Goal: Information Seeking & Learning: Learn about a topic

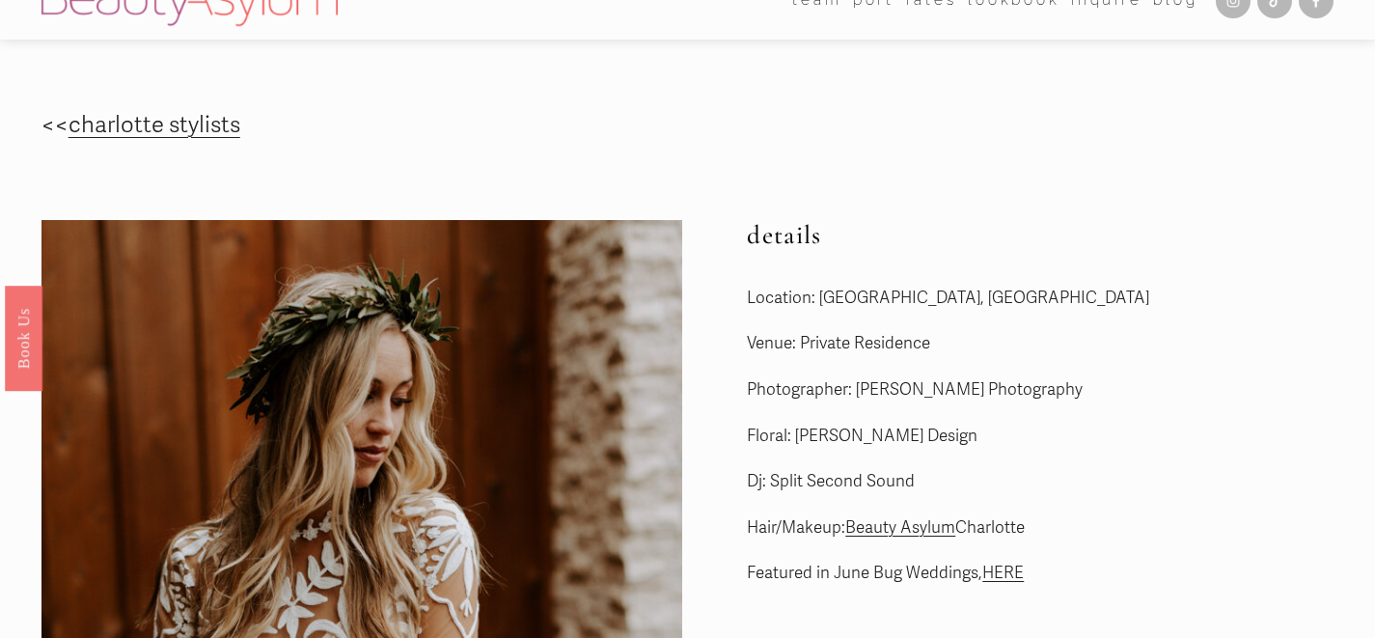
scroll to position [20, 0]
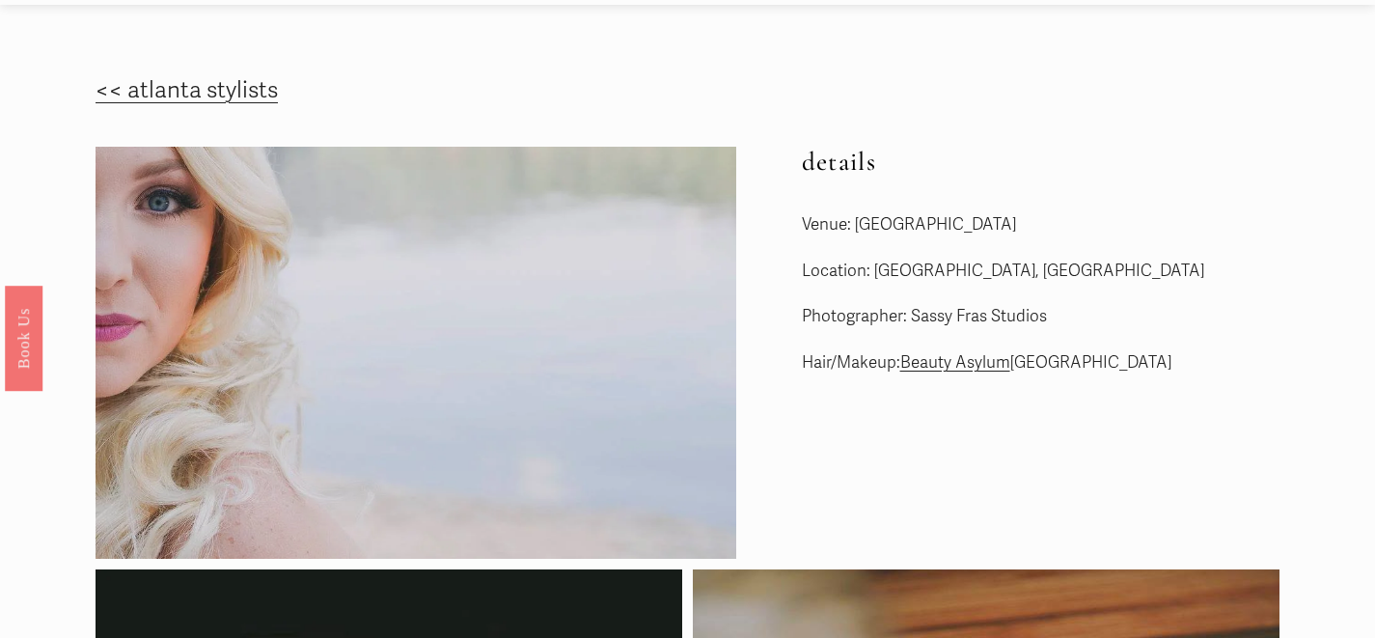
scroll to position [57, 0]
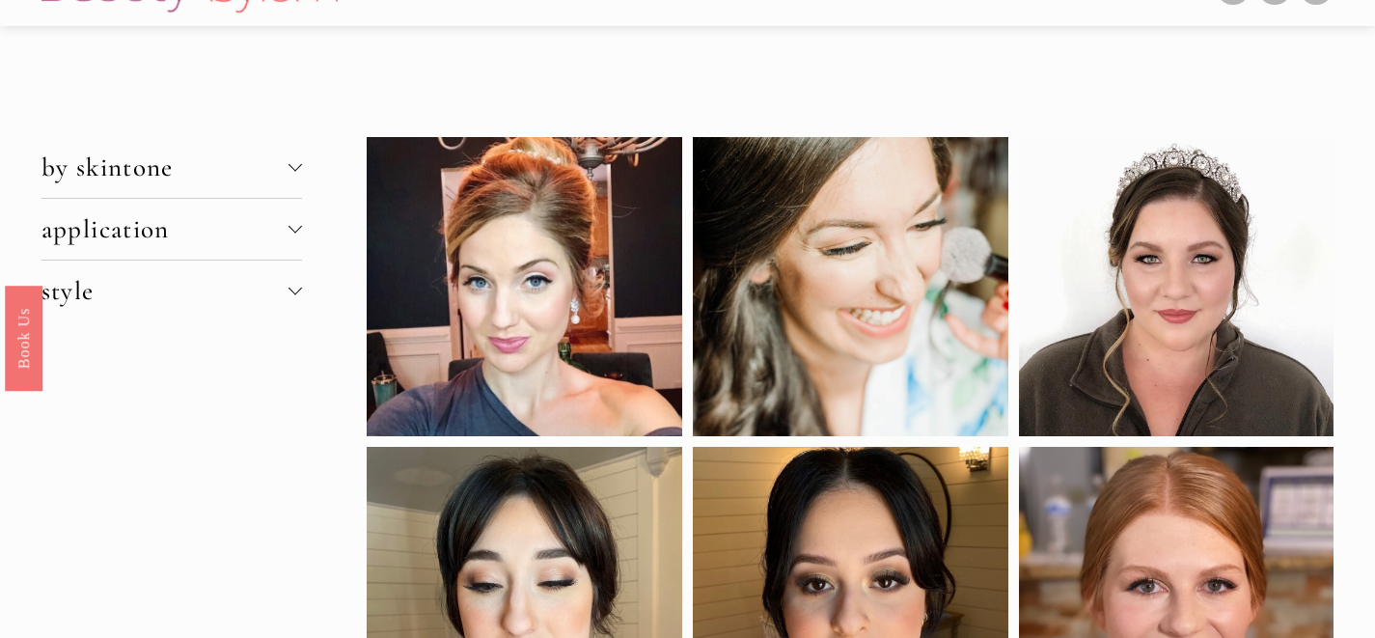
scroll to position [43, 0]
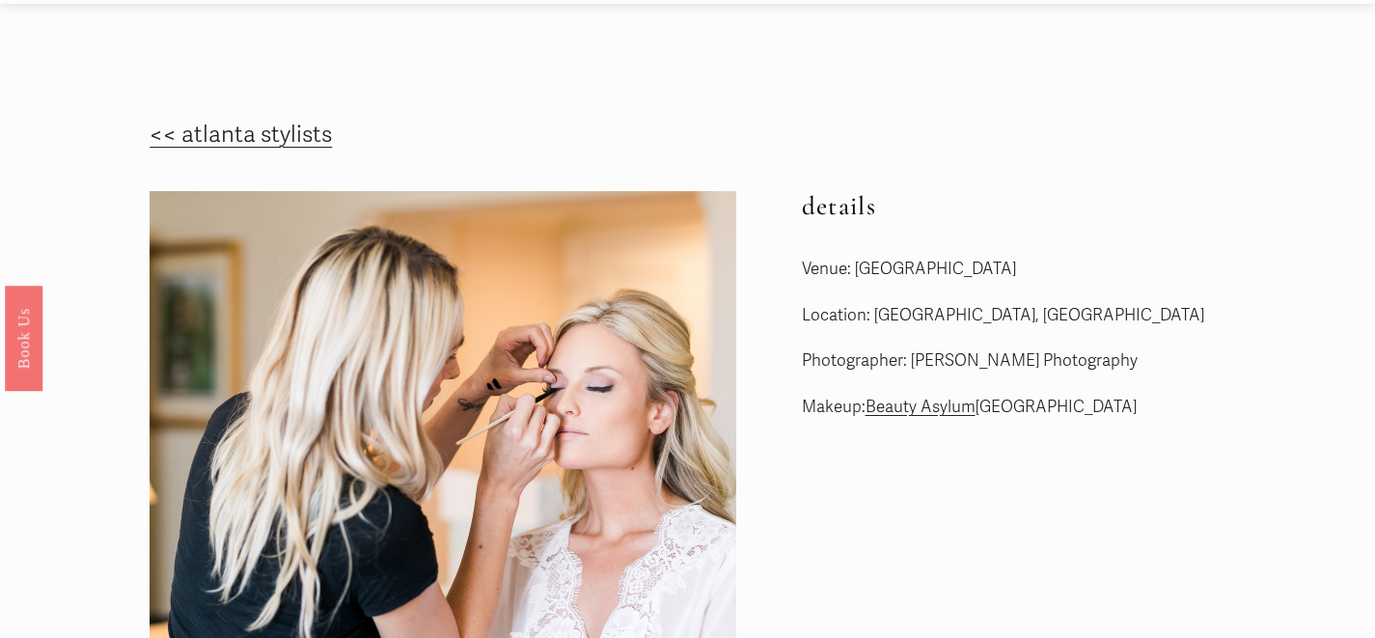
scroll to position [14, 0]
